Goal: Find specific page/section: Find specific page/section

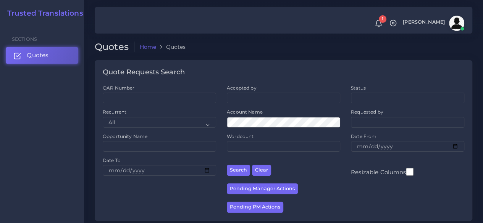
click at [57, 53] on link "Quotes" at bounding box center [42, 55] width 73 height 16
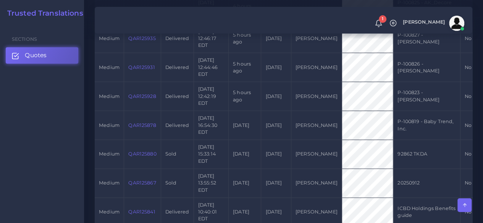
scroll to position [420, 0]
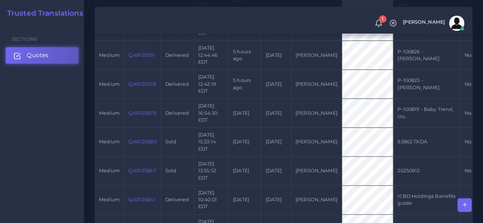
click at [52, 52] on link "Quotes" at bounding box center [42, 55] width 73 height 16
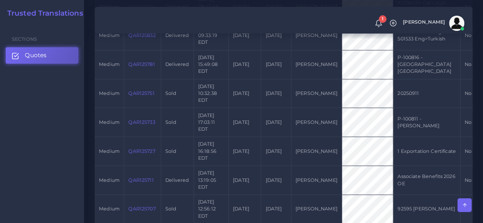
scroll to position [649, 0]
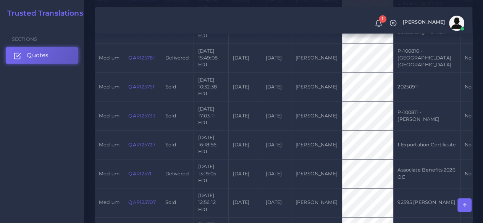
click at [60, 55] on link "Quotes" at bounding box center [42, 55] width 73 height 16
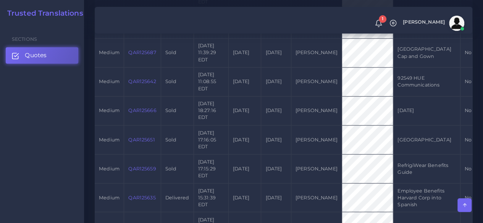
scroll to position [840, 0]
